Goal: Information Seeking & Learning: Learn about a topic

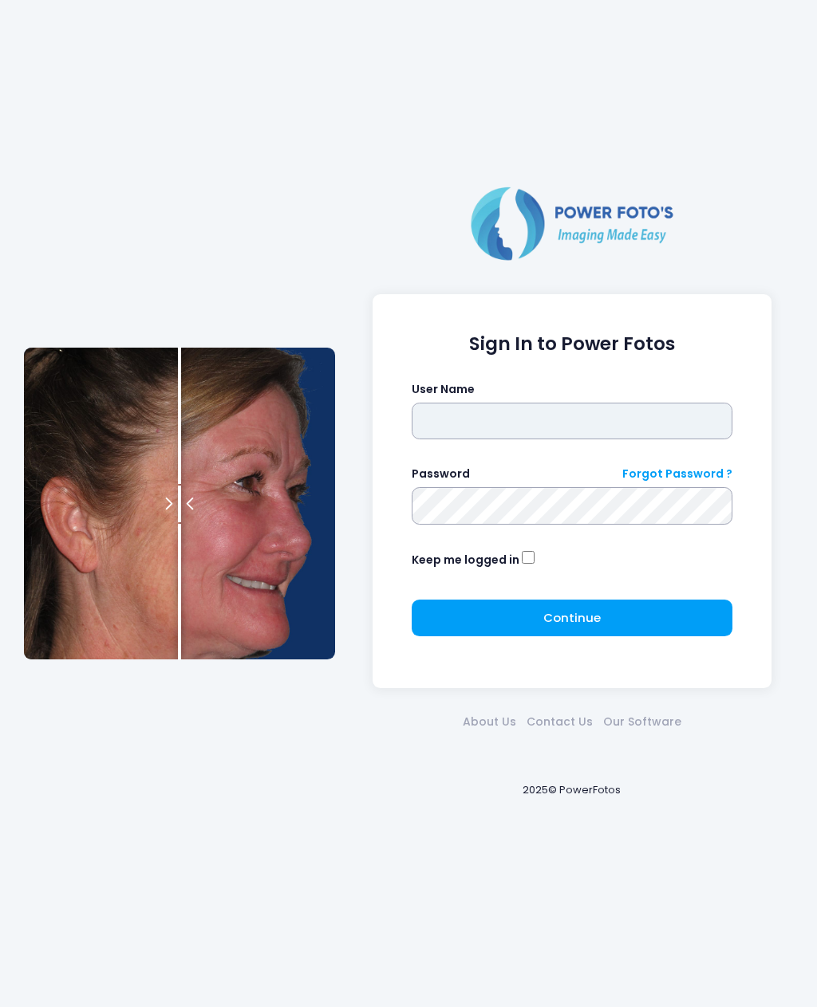
click at [483, 422] on input "text" at bounding box center [572, 421] width 321 height 37
click at [546, 415] on input "text" at bounding box center [572, 421] width 321 height 37
type input "*******"
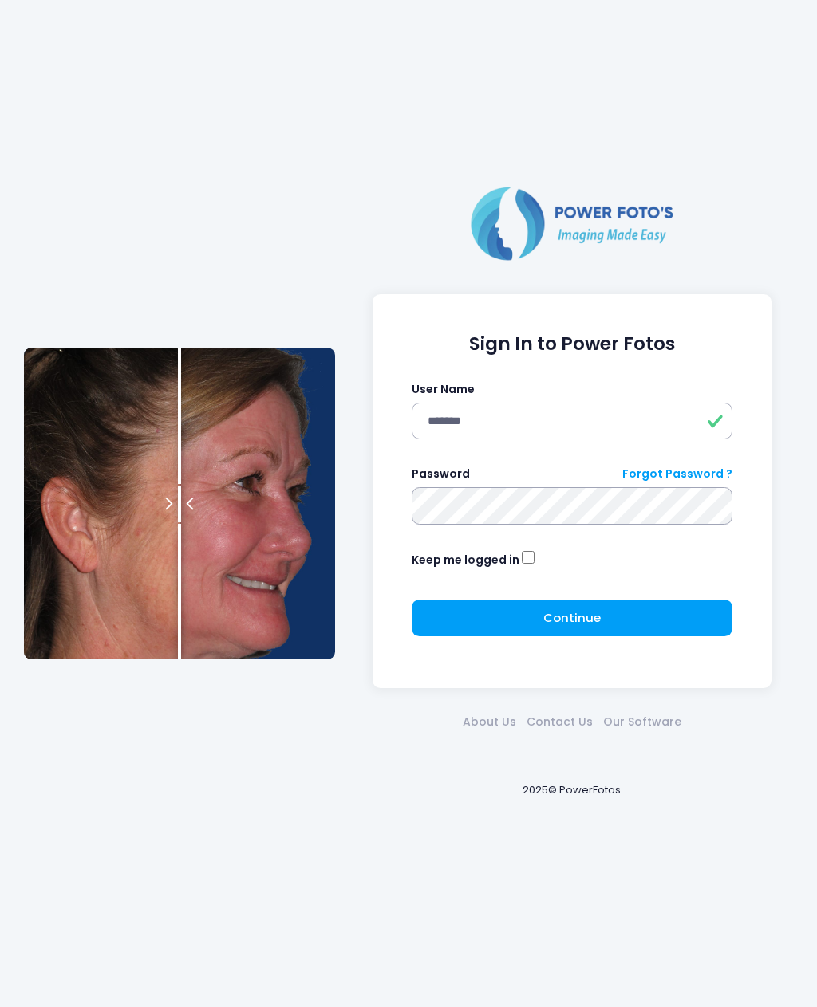
click at [550, 613] on span "Continue" at bounding box center [571, 617] width 57 height 17
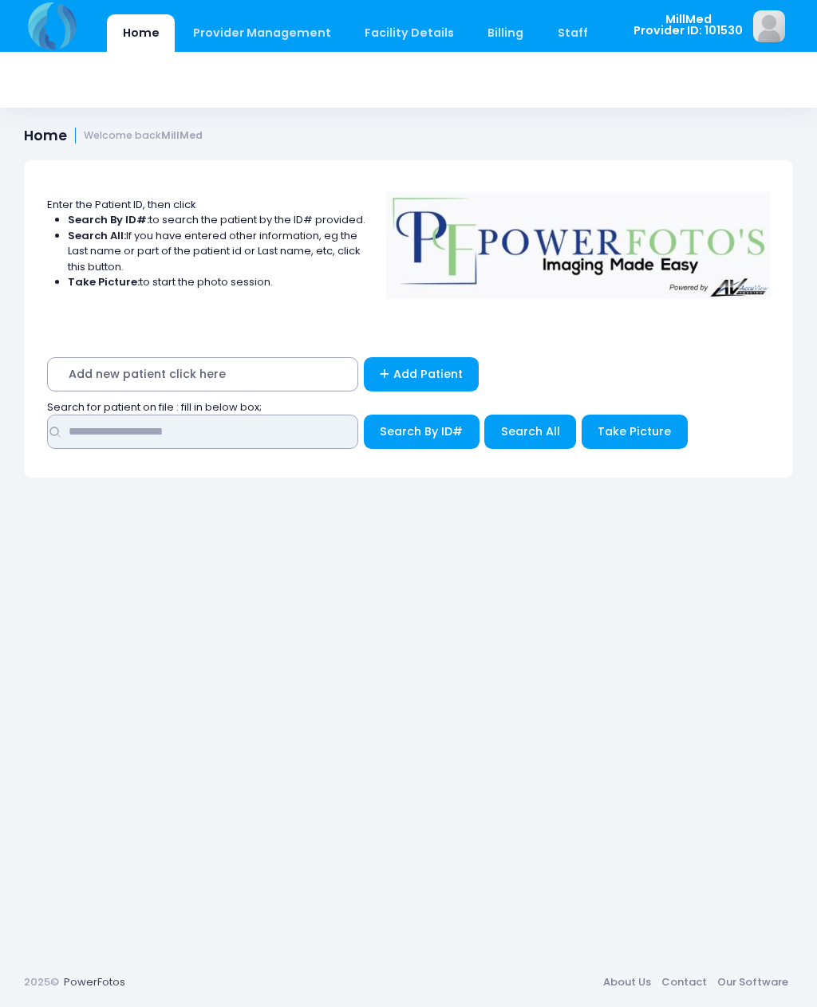
click at [278, 435] on input "text" at bounding box center [202, 432] width 311 height 34
type input "***"
click at [536, 440] on button "Search All" at bounding box center [530, 432] width 92 height 34
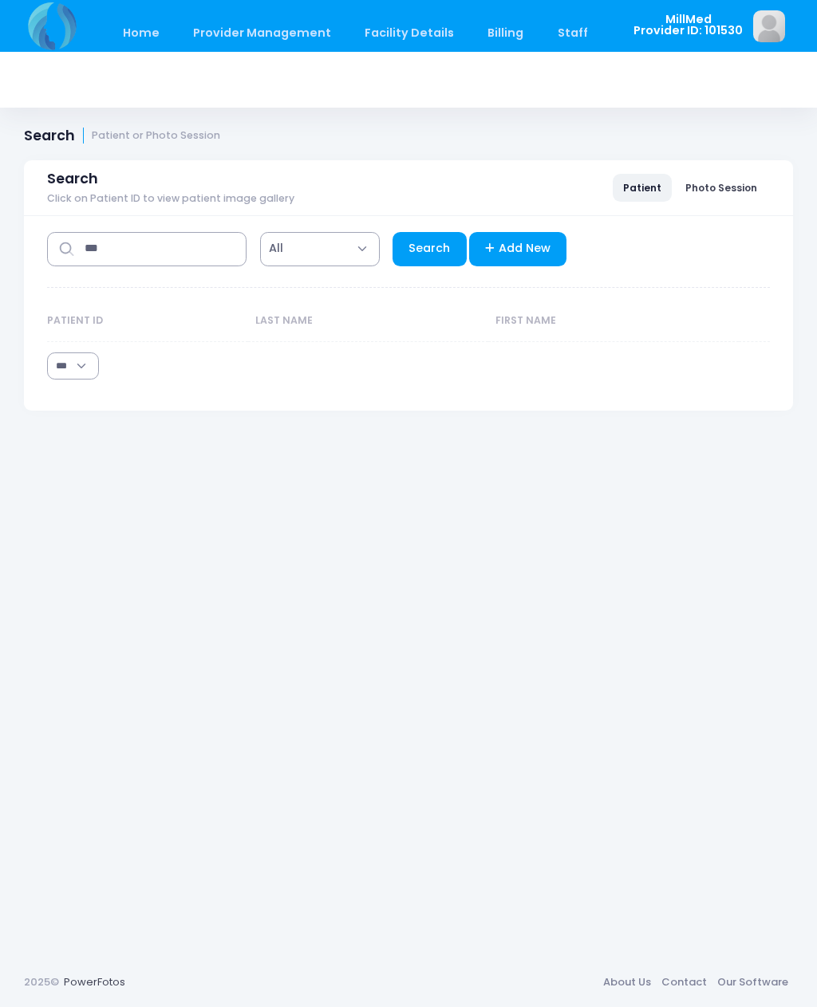
select select "***"
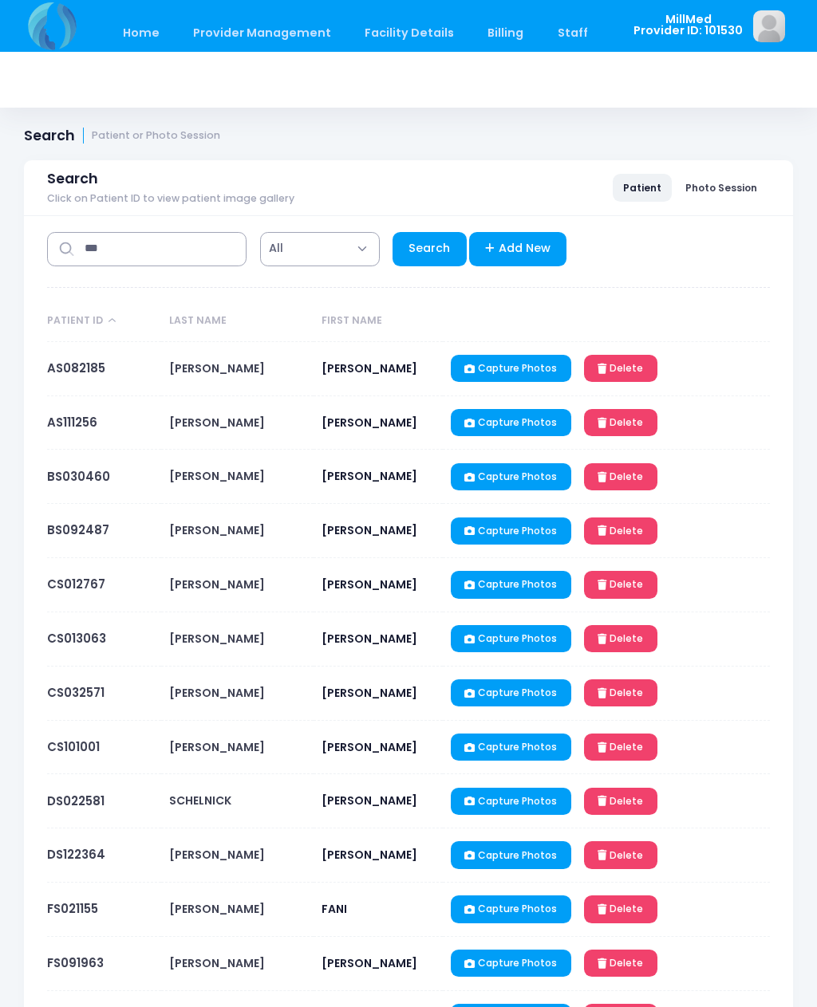
click at [92, 421] on link "AS111256" at bounding box center [72, 422] width 50 height 17
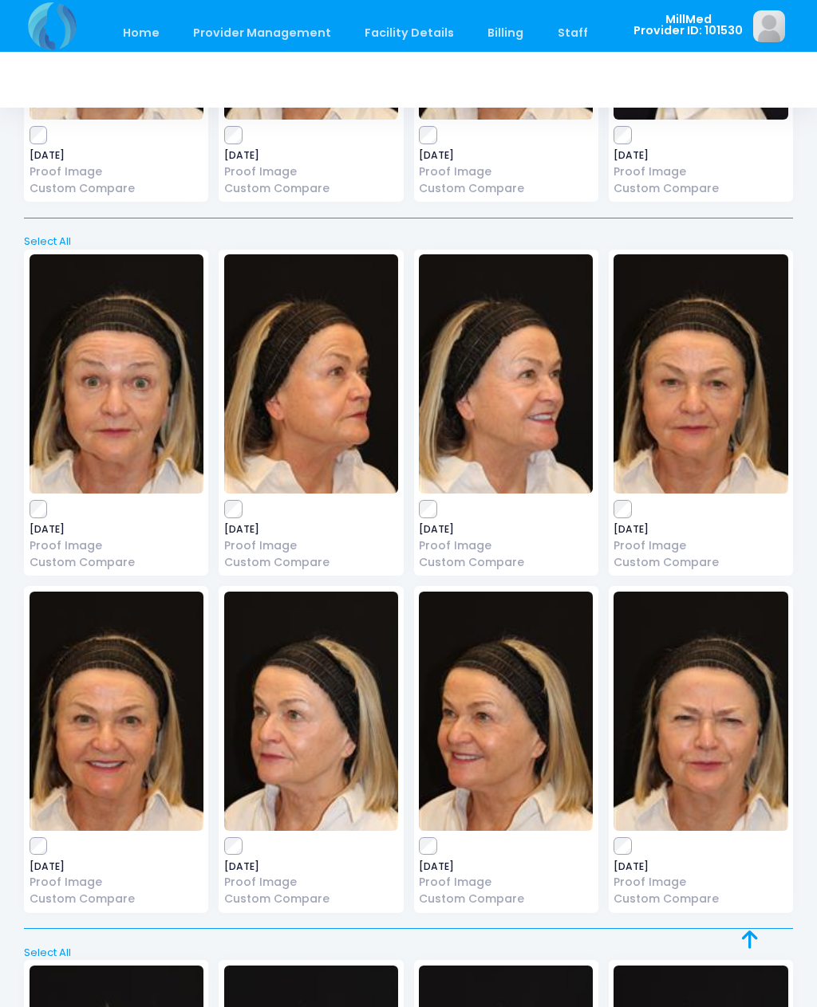
scroll to position [670, 0]
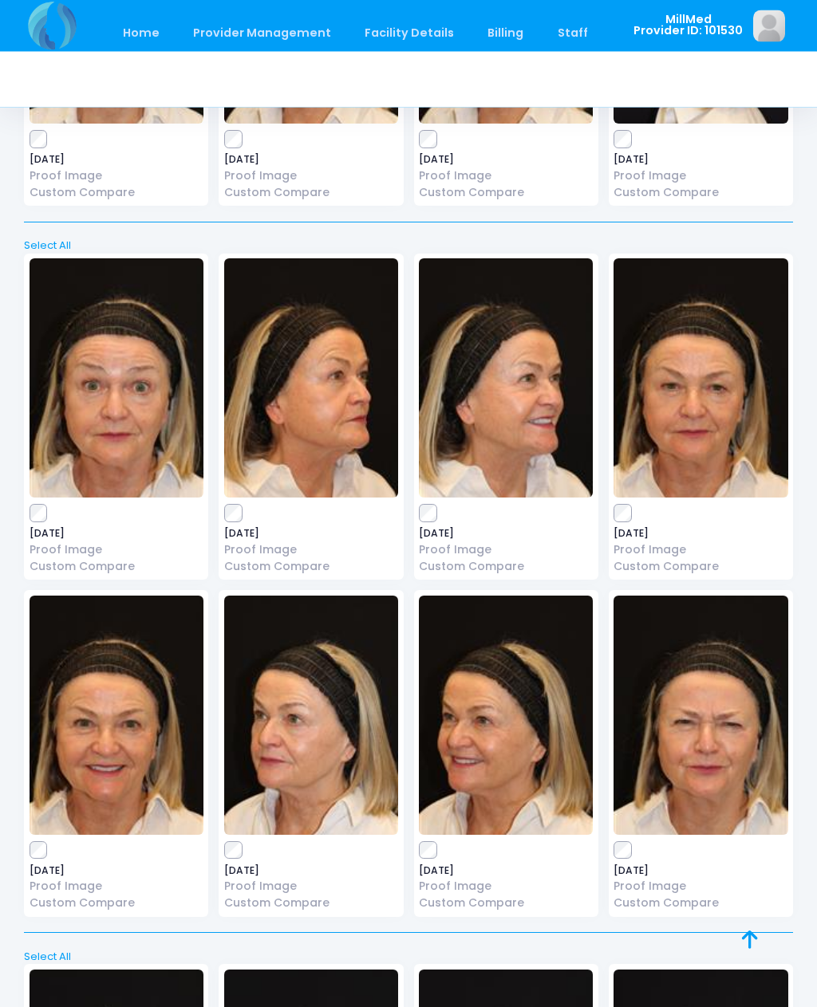
click at [702, 430] on img at bounding box center [700, 378] width 174 height 239
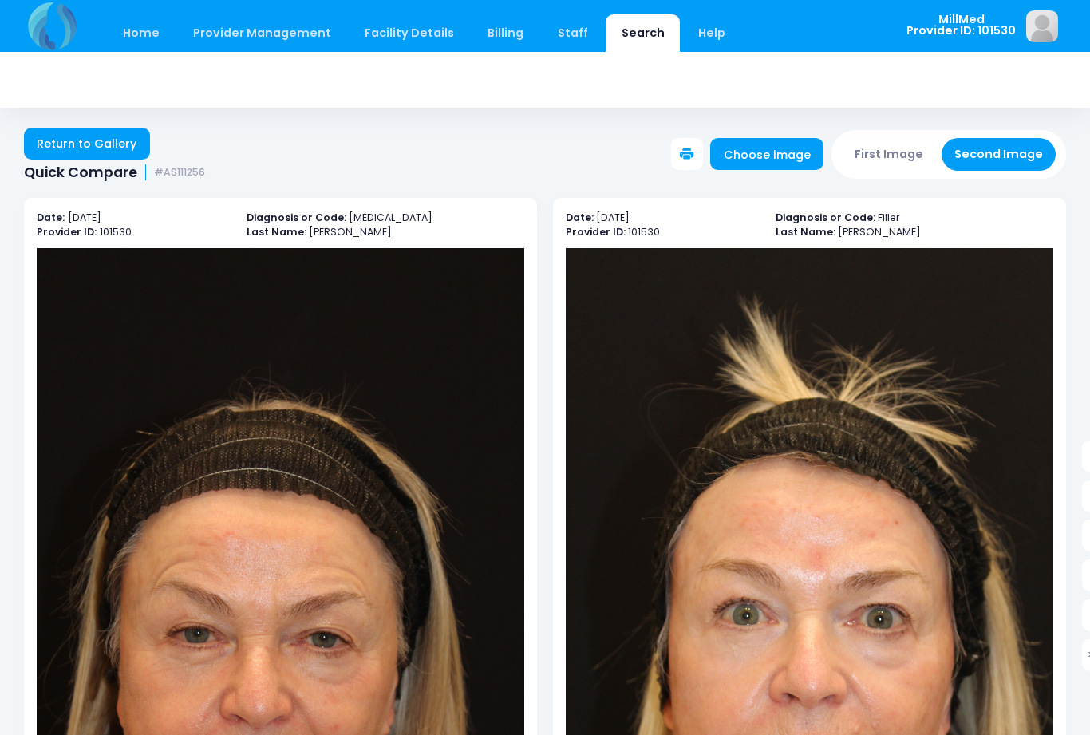
click at [123, 134] on link "Return to Gallery" at bounding box center [87, 144] width 126 height 32
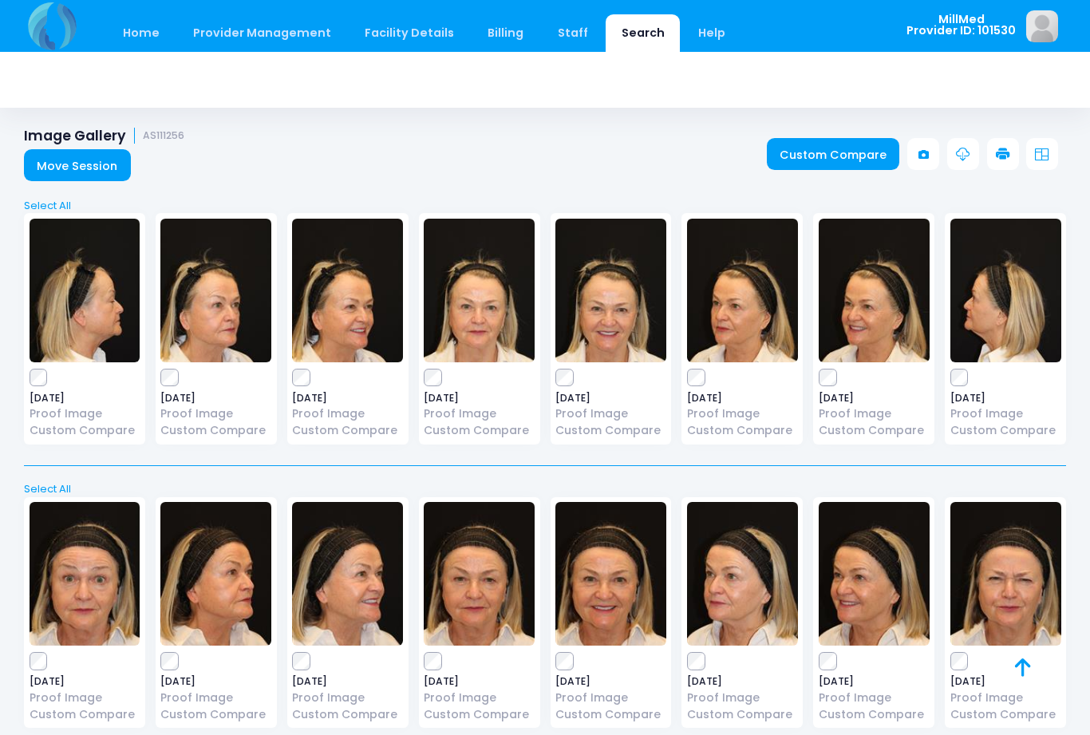
click at [602, 341] on img at bounding box center [610, 291] width 111 height 144
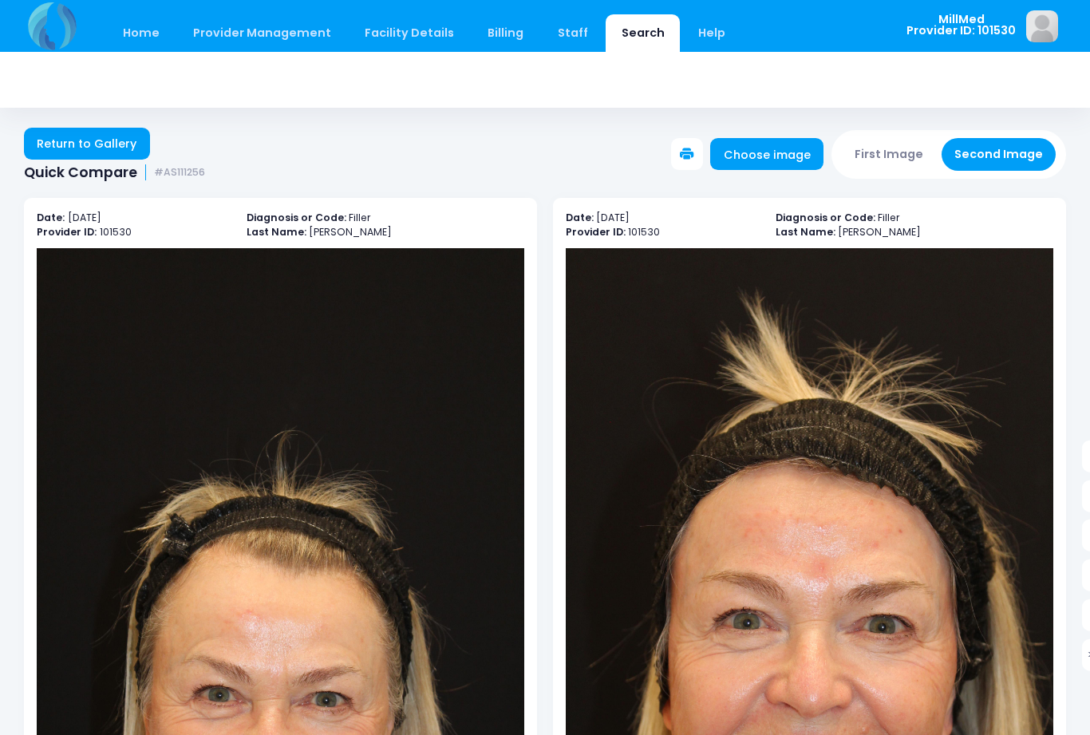
click at [64, 158] on link "Return to Gallery" at bounding box center [87, 144] width 126 height 32
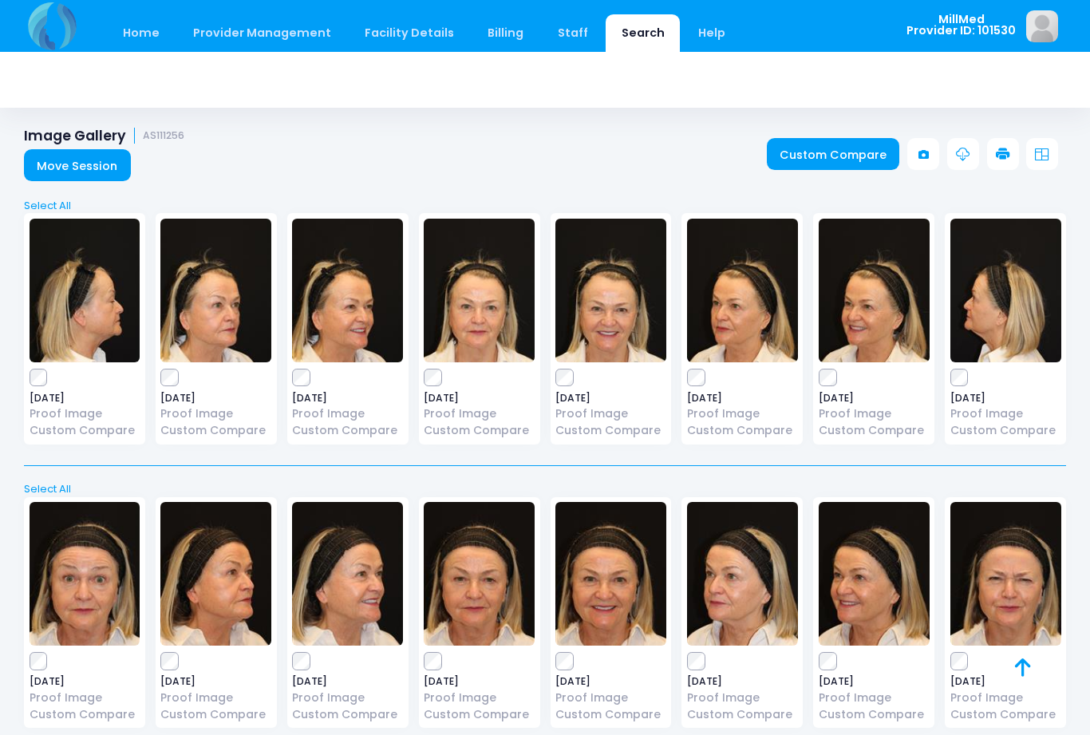
click at [463, 328] on img at bounding box center [479, 291] width 111 height 144
click at [742, 325] on img at bounding box center [742, 291] width 111 height 144
click at [998, 325] on img at bounding box center [1005, 291] width 111 height 144
click at [104, 324] on img at bounding box center [85, 291] width 111 height 144
click at [241, 325] on img at bounding box center [215, 291] width 111 height 144
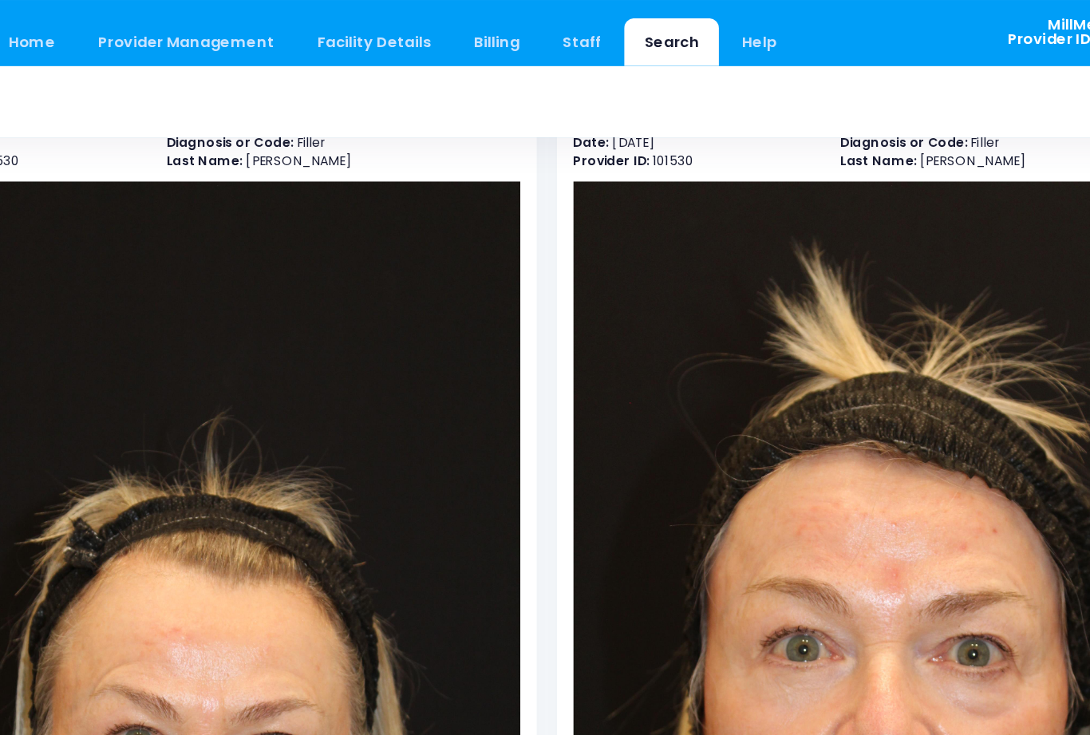
scroll to position [103, 0]
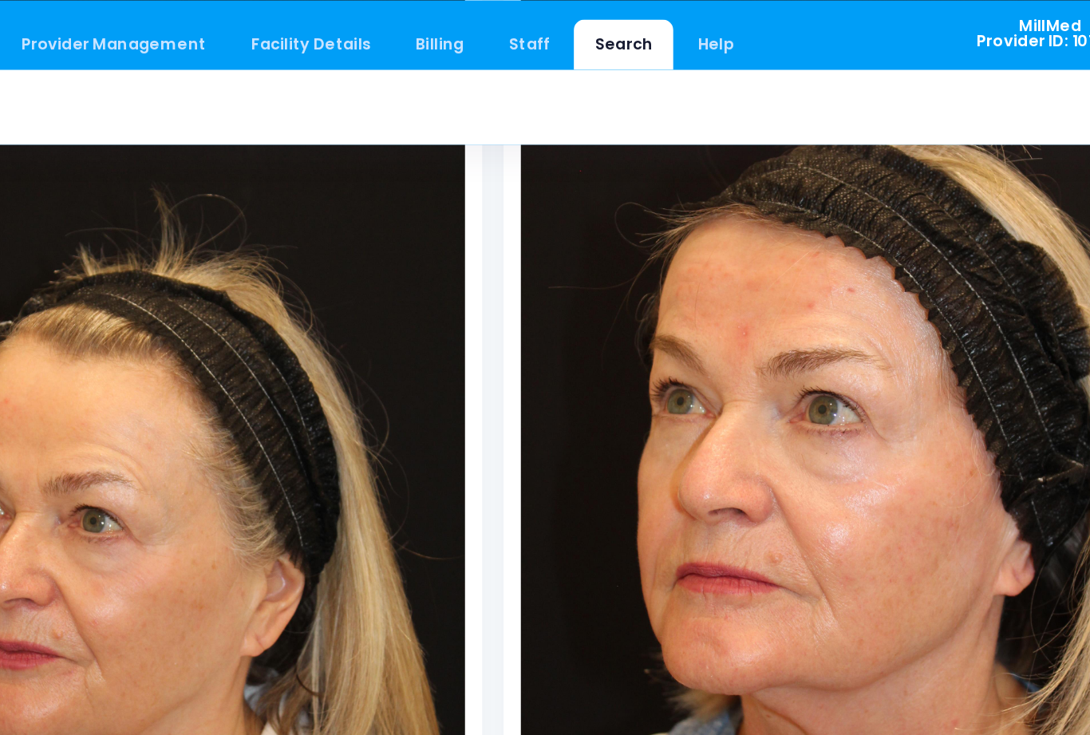
scroll to position [283, 0]
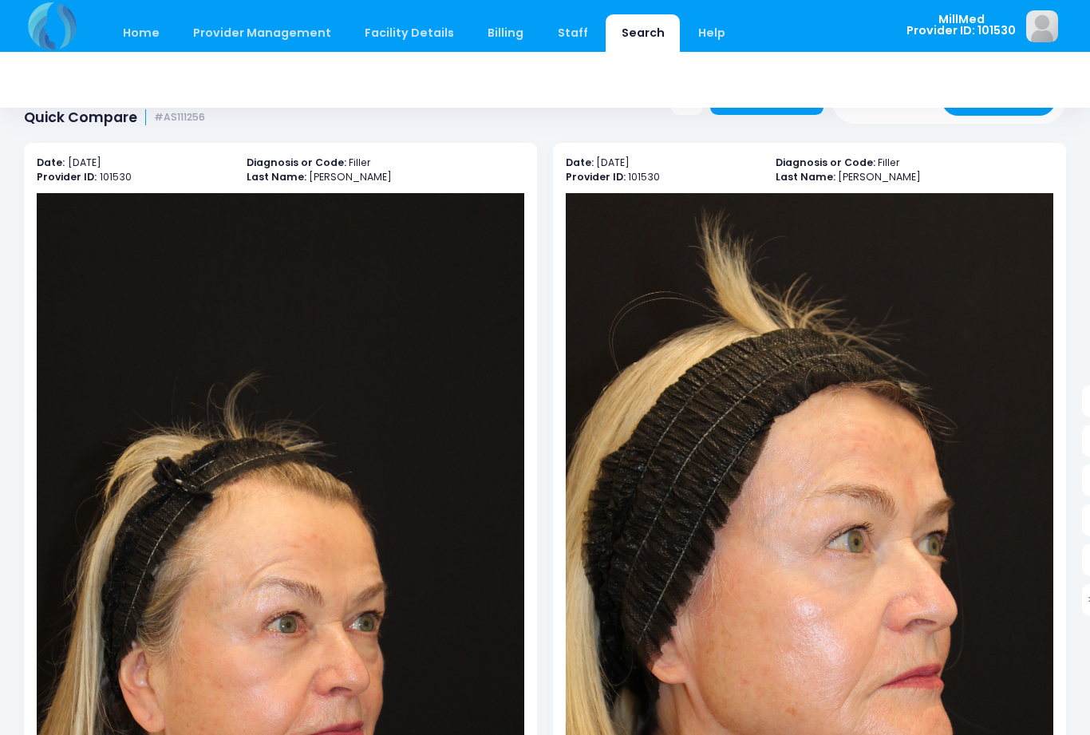
scroll to position [14, 0]
